Goal: Task Accomplishment & Management: Manage account settings

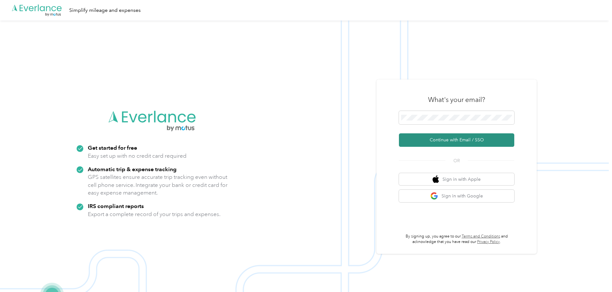
click at [420, 138] on button "Continue with Email / SSO" at bounding box center [456, 139] width 115 height 13
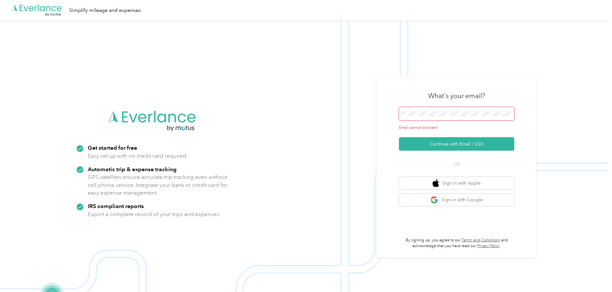
click at [421, 107] on span at bounding box center [456, 113] width 115 height 13
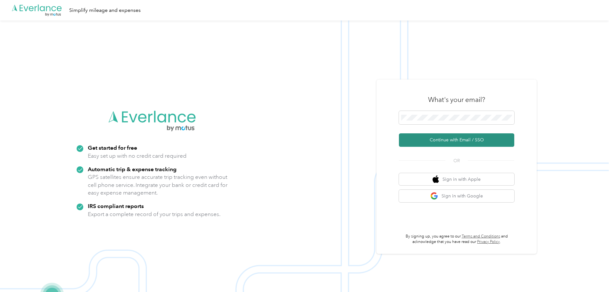
click at [447, 139] on button "Continue with Email / SSO" at bounding box center [456, 139] width 115 height 13
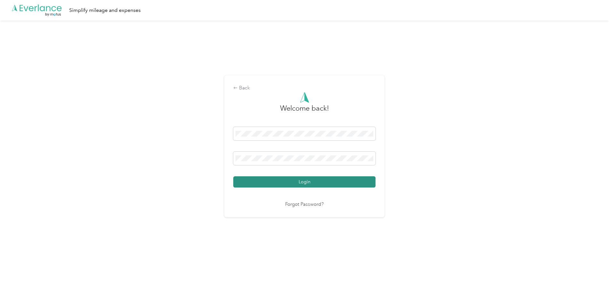
click at [312, 185] on button "Login" at bounding box center [304, 181] width 142 height 11
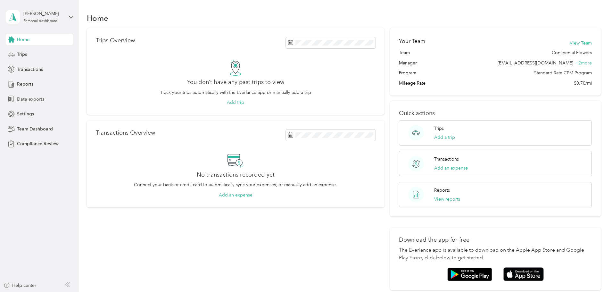
click at [29, 101] on span "Data exports" at bounding box center [30, 99] width 27 height 7
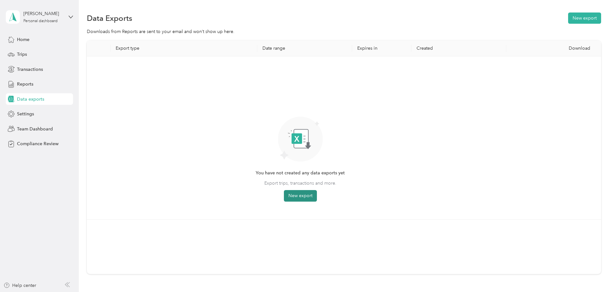
click at [317, 199] on button "New export" at bounding box center [300, 196] width 33 height 12
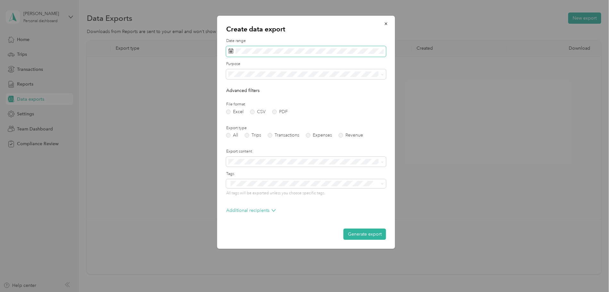
click at [274, 54] on span at bounding box center [306, 51] width 160 height 11
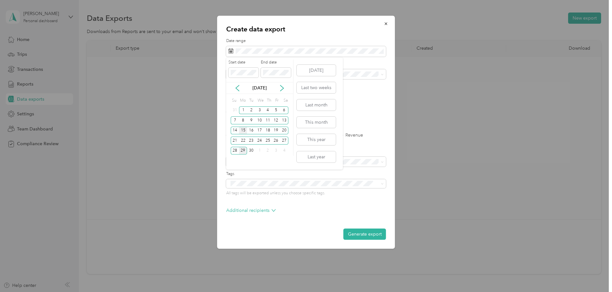
click at [243, 129] on div "15" at bounding box center [243, 130] width 8 height 8
click at [235, 149] on div "28" at bounding box center [235, 151] width 8 height 8
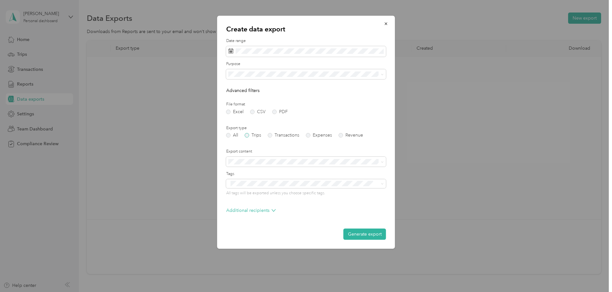
click at [251, 134] on label "Trips" at bounding box center [253, 135] width 16 height 4
click at [285, 133] on label "Transactions" at bounding box center [283, 135] width 31 height 4
click at [386, 22] on icon "button" at bounding box center [386, 23] width 4 height 4
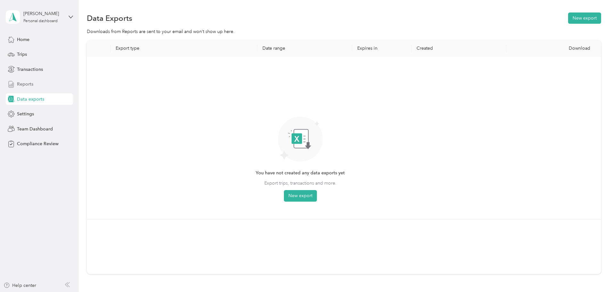
click at [30, 87] on span "Reports" at bounding box center [25, 84] width 16 height 7
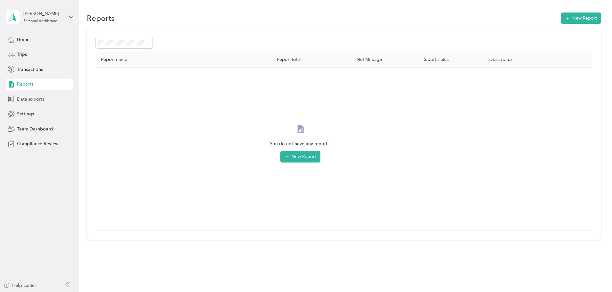
click at [17, 96] on span "Data exports" at bounding box center [30, 99] width 27 height 7
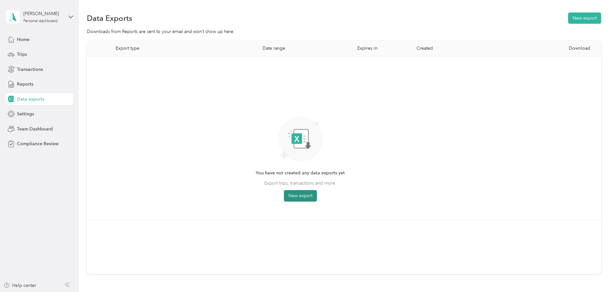
click at [317, 197] on button "New export" at bounding box center [300, 196] width 33 height 12
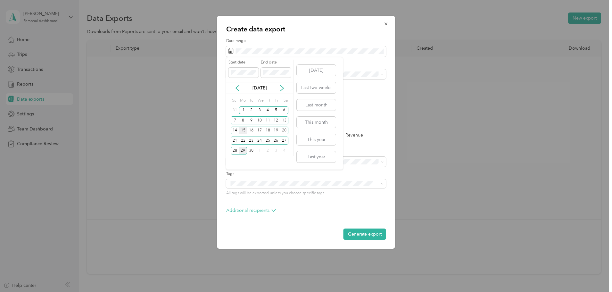
click at [243, 130] on div "15" at bounding box center [243, 130] width 8 height 8
click at [234, 147] on div "28" at bounding box center [235, 151] width 8 height 8
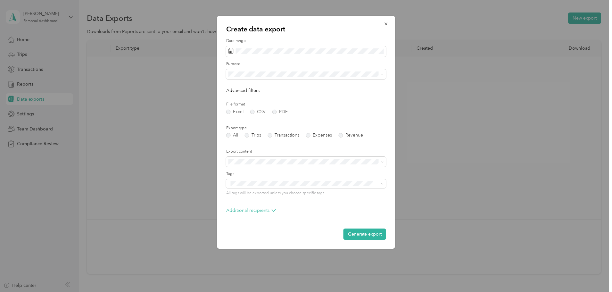
click at [249, 133] on div "Export type All Trips Transactions Expenses Revenue" at bounding box center [306, 131] width 160 height 12
click at [247, 134] on label "Trips" at bounding box center [253, 135] width 16 height 4
click at [386, 23] on icon "button" at bounding box center [385, 23] width 3 height 3
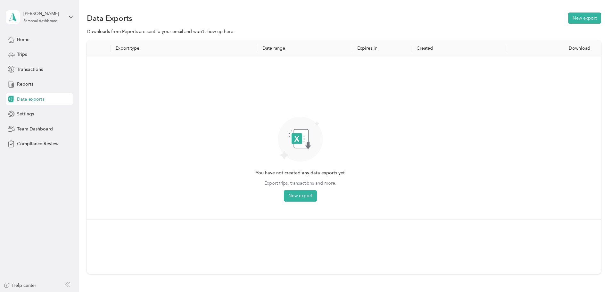
click at [171, 44] on th "Export type" at bounding box center [183, 48] width 147 height 16
click at [170, 47] on th "Export type" at bounding box center [183, 48] width 147 height 16
click at [26, 86] on span "Reports" at bounding box center [25, 84] width 16 height 7
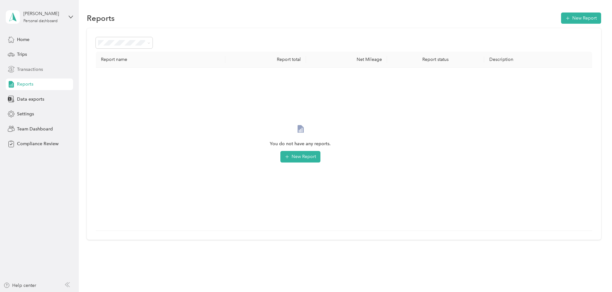
click at [33, 68] on span "Transactions" at bounding box center [30, 69] width 26 height 7
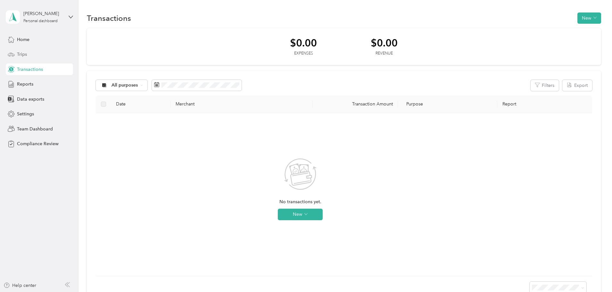
click at [29, 53] on div "Trips" at bounding box center [39, 55] width 67 height 12
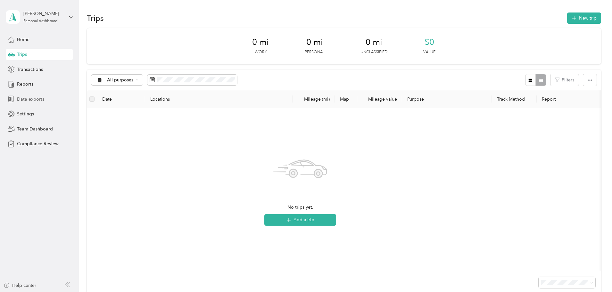
click at [22, 98] on span "Data exports" at bounding box center [30, 99] width 27 height 7
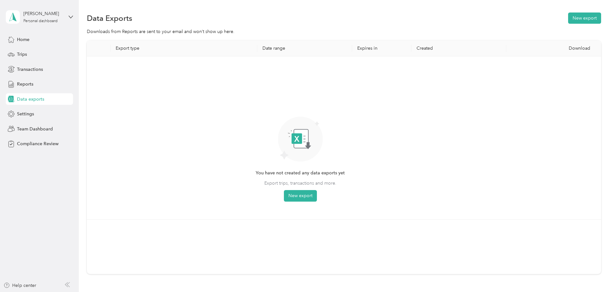
click at [169, 49] on th "Export type" at bounding box center [183, 48] width 147 height 16
click at [25, 44] on div "Home" at bounding box center [39, 40] width 67 height 12
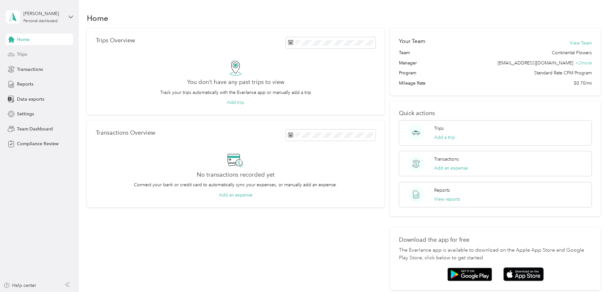
click at [22, 54] on span "Trips" at bounding box center [22, 54] width 10 height 7
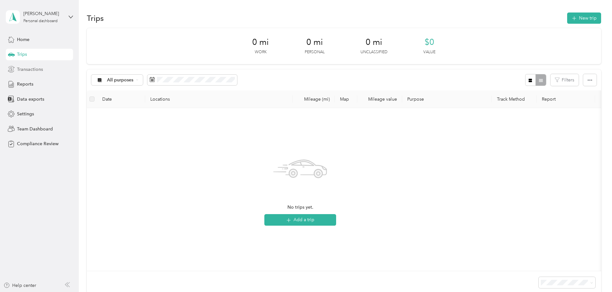
click at [24, 71] on span "Transactions" at bounding box center [30, 69] width 26 height 7
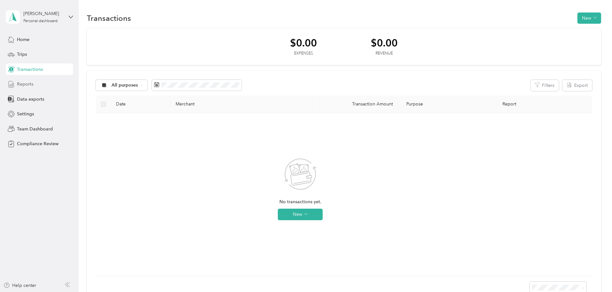
click at [37, 87] on div "Reports" at bounding box center [39, 84] width 67 height 12
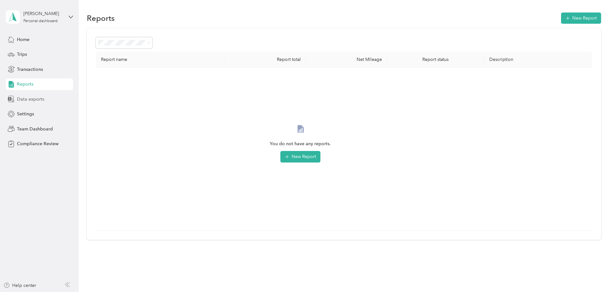
click at [32, 99] on span "Data exports" at bounding box center [30, 99] width 27 height 7
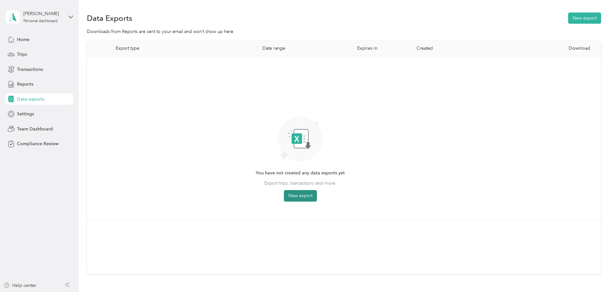
click at [317, 198] on button "New export" at bounding box center [300, 196] width 33 height 12
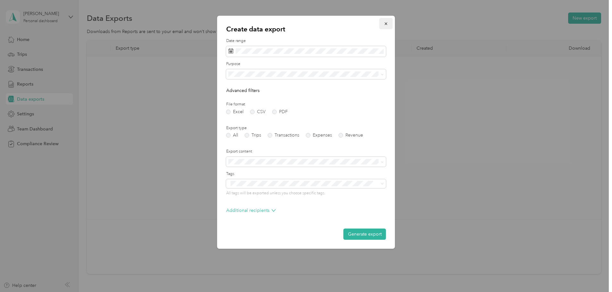
click at [391, 26] on button "button" at bounding box center [385, 23] width 13 height 11
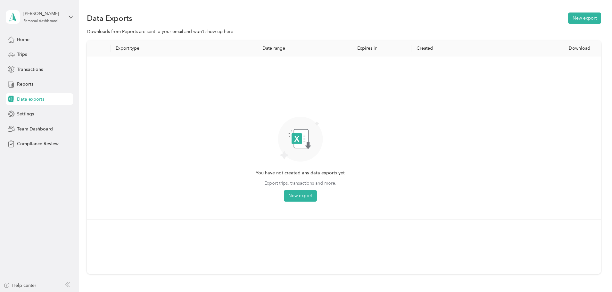
click at [63, 16] on div "[PERSON_NAME] Personal dashboard" at bounding box center [39, 17] width 67 height 22
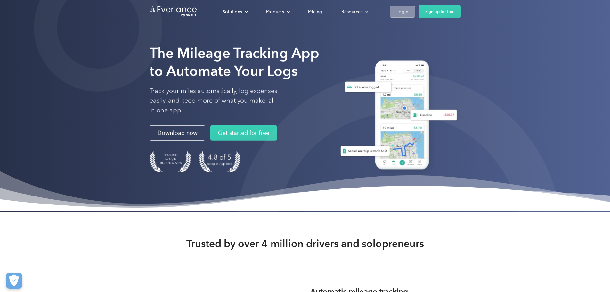
click at [408, 12] on div "Login" at bounding box center [402, 12] width 12 height 8
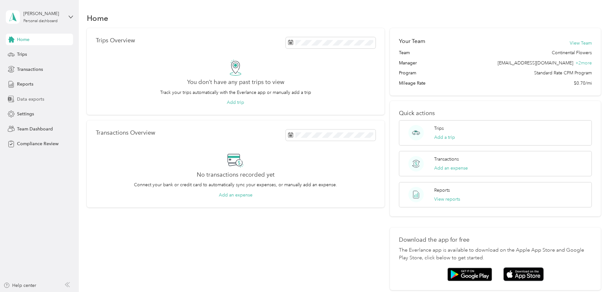
click at [36, 100] on span "Data exports" at bounding box center [30, 99] width 27 height 7
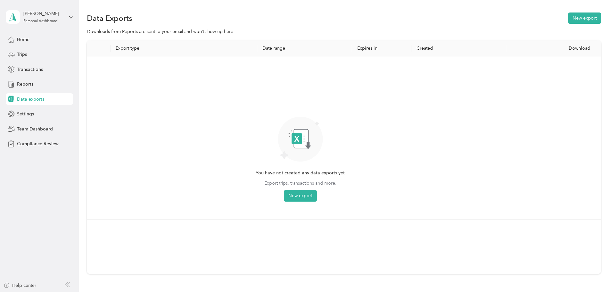
click at [289, 48] on th "Date range" at bounding box center [304, 48] width 95 height 16
click at [317, 197] on button "New export" at bounding box center [300, 196] width 33 height 12
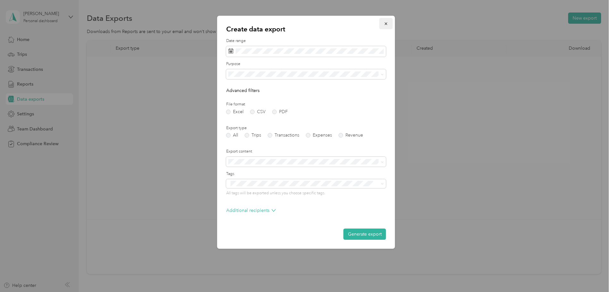
click at [387, 23] on icon "button" at bounding box center [386, 23] width 4 height 4
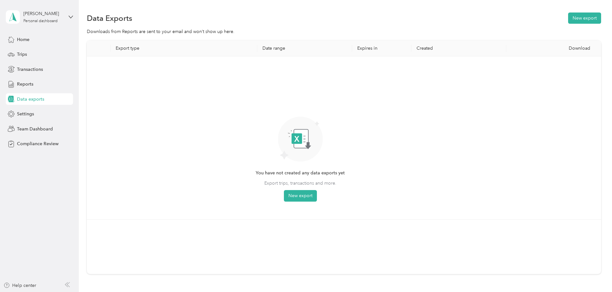
click at [172, 47] on th "Export type" at bounding box center [183, 48] width 147 height 16
click at [49, 130] on span "Team Dashboard" at bounding box center [35, 129] width 36 height 7
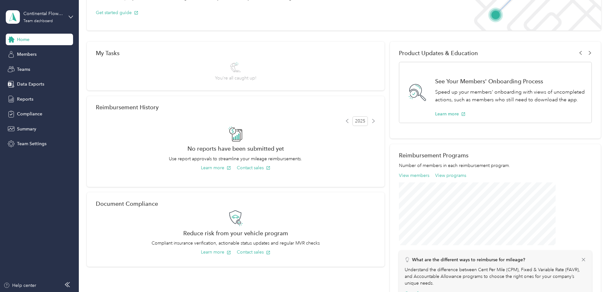
scroll to position [64, 0]
click at [27, 56] on span "Members" at bounding box center [27, 54] width 20 height 7
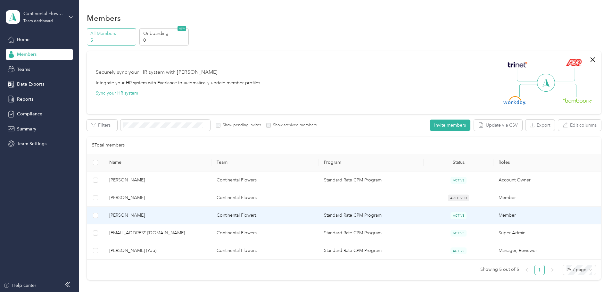
click at [165, 213] on span "Nickie Pittman" at bounding box center [157, 215] width 97 height 7
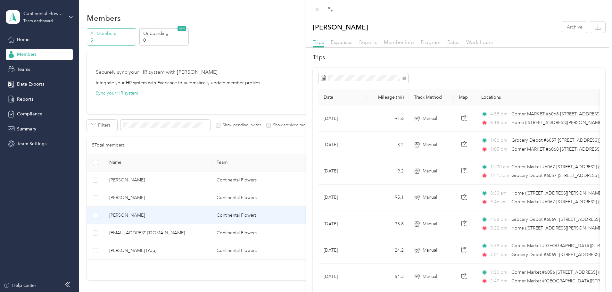
click at [367, 42] on span "Reports" at bounding box center [368, 42] width 18 height 6
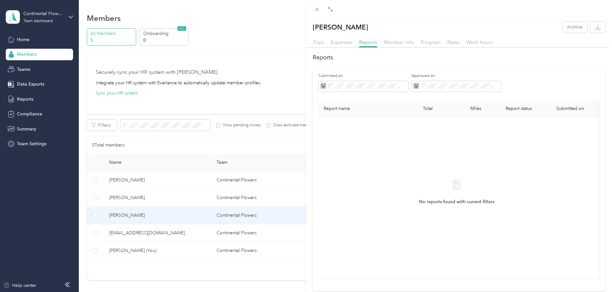
click at [22, 85] on div "Nickie Pittman Archive Trips Expenses Reports Member info Program Rates Work ho…" at bounding box center [306, 146] width 612 height 292
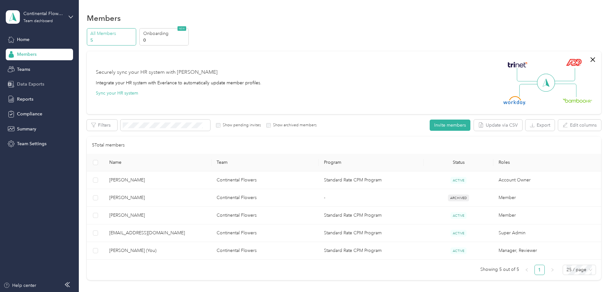
click at [22, 85] on span "Data Exports" at bounding box center [30, 84] width 27 height 7
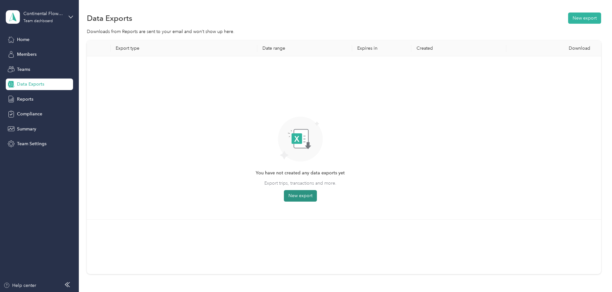
click at [317, 195] on button "New export" at bounding box center [300, 196] width 33 height 12
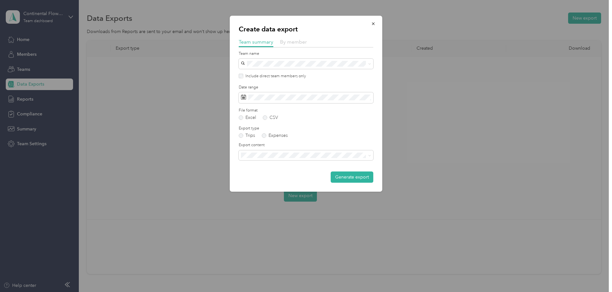
click at [290, 40] on span "By member" at bounding box center [293, 42] width 27 height 6
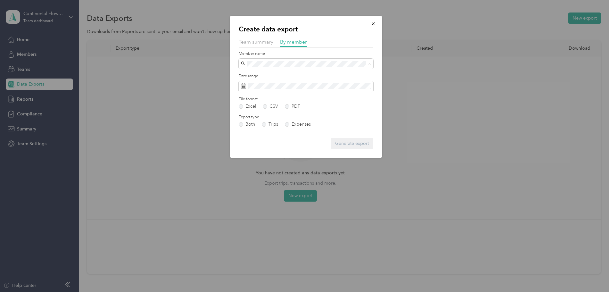
click at [281, 84] on div "Nickie Pittman" at bounding box center [306, 86] width 126 height 7
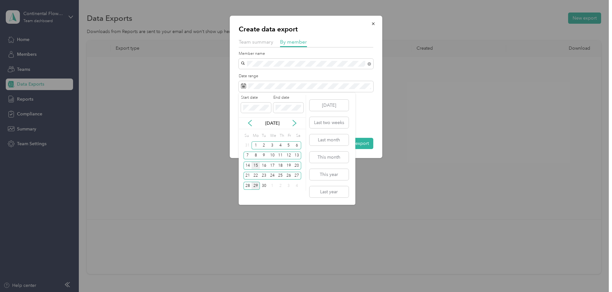
click at [254, 166] on div "15" at bounding box center [255, 165] width 8 height 8
click at [249, 187] on div "28" at bounding box center [247, 186] width 8 height 8
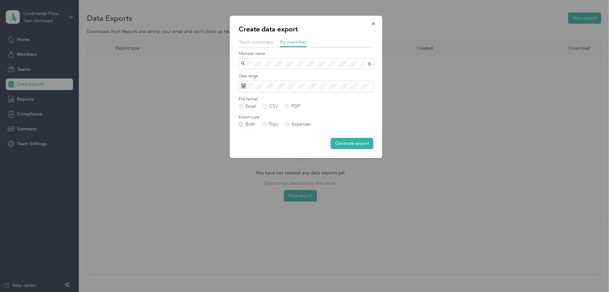
click at [245, 124] on label "Both" at bounding box center [247, 124] width 16 height 4
click at [343, 142] on button "Generate export" at bounding box center [351, 143] width 43 height 11
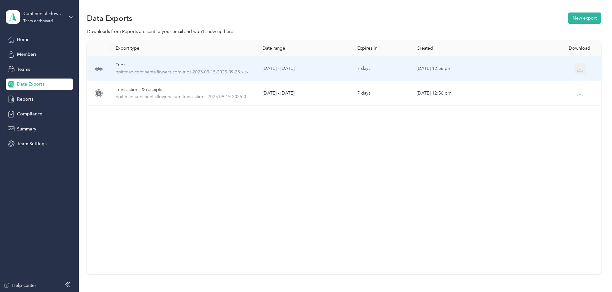
click at [574, 70] on button "button" at bounding box center [580, 69] width 12 height 12
